Goal: Task Accomplishment & Management: Manage account settings

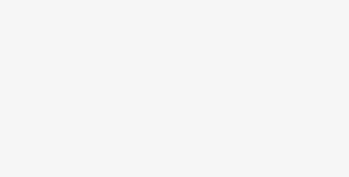
click at [174, 98] on body at bounding box center [174, 88] width 349 height 177
click at [143, 91] on body at bounding box center [174, 88] width 349 height 177
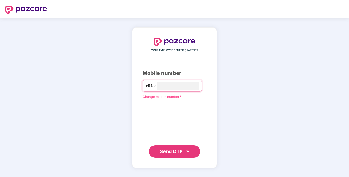
type input "**********"
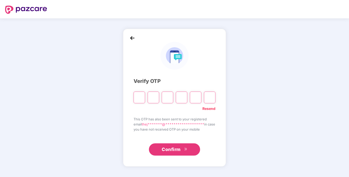
type input "*"
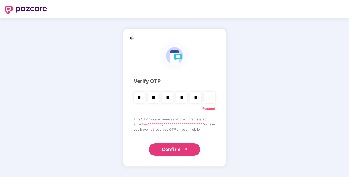
type input "*"
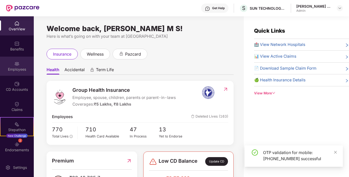
click at [15, 67] on div "Employees" at bounding box center [17, 69] width 34 height 5
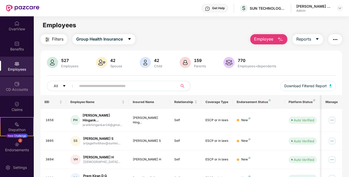
click at [16, 85] on img at bounding box center [16, 84] width 5 height 5
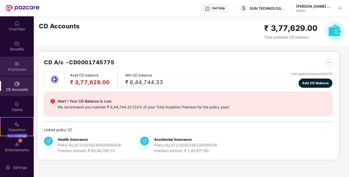
click at [9, 70] on div "Employees" at bounding box center [17, 69] width 34 height 5
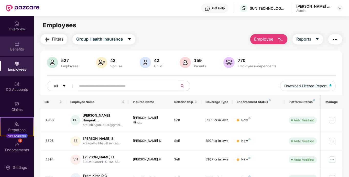
click at [14, 50] on div "Benefits" at bounding box center [17, 49] width 34 height 5
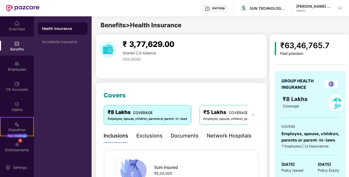
click at [225, 116] on div "₹5 Lakhs COVERAGE" at bounding box center [242, 113] width 79 height 8
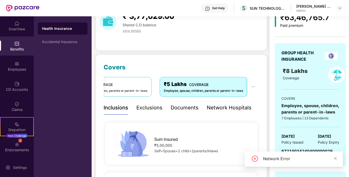
scroll to position [51, 0]
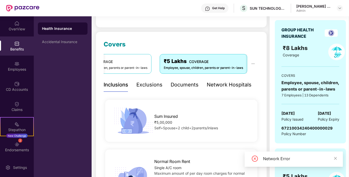
click at [213, 66] on div "Employee, spouse, children, parents or parent-in-laws" at bounding box center [203, 68] width 79 height 5
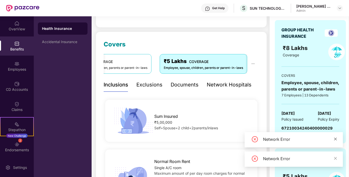
click at [336, 140] on icon "close" at bounding box center [335, 139] width 4 height 4
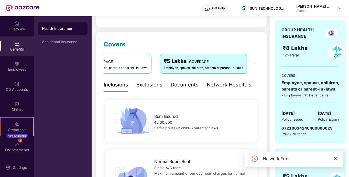
click at [336, 161] on link at bounding box center [335, 159] width 4 height 6
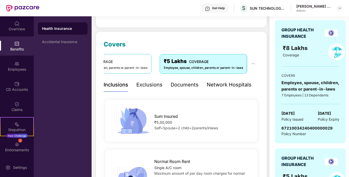
click at [288, 129] on span "67210034240400000029" at bounding box center [306, 128] width 51 height 5
copy span "67210034240400000029"
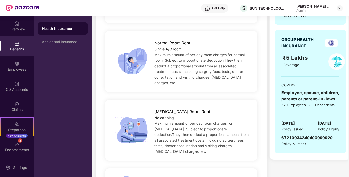
scroll to position [179, 0]
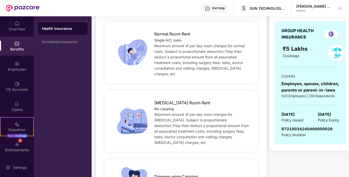
click at [302, 129] on span "67210034240400000029" at bounding box center [306, 129] width 51 height 5
copy span "67210034240400000029"
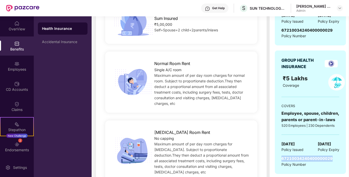
scroll to position [204, 0]
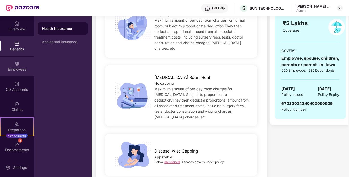
click at [17, 73] on div "Employees" at bounding box center [17, 66] width 34 height 19
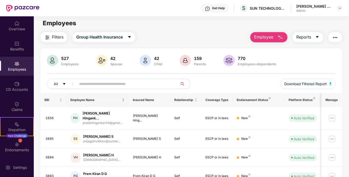
scroll to position [0, 0]
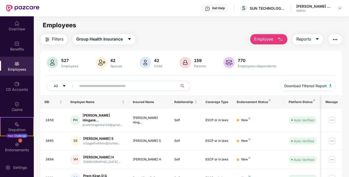
click at [99, 86] on input "text" at bounding box center [125, 86] width 92 height 8
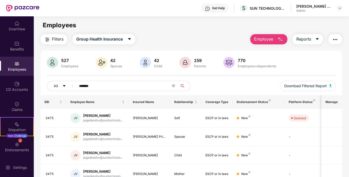
type input "*******"
